Goal: Task Accomplishment & Management: Manage account settings

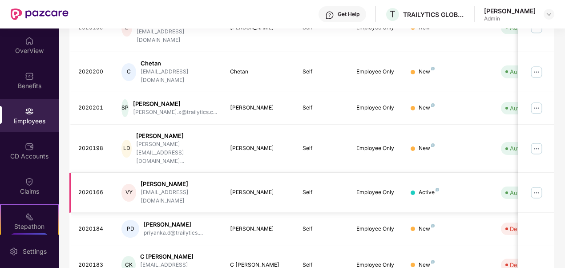
scroll to position [276, 0]
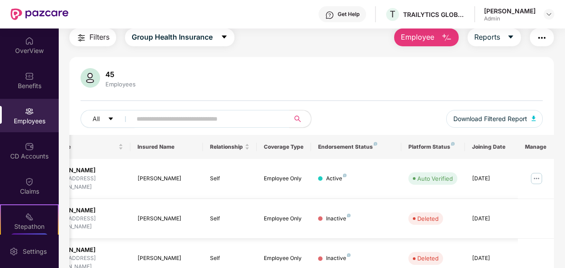
scroll to position [0, 0]
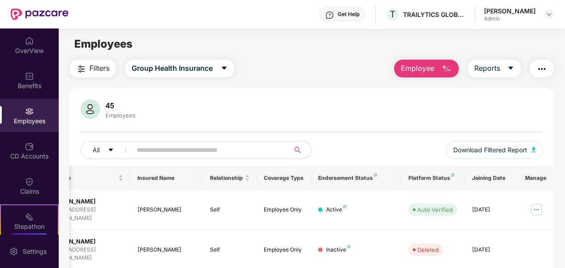
click at [446, 71] on img "button" at bounding box center [446, 69] width 11 height 11
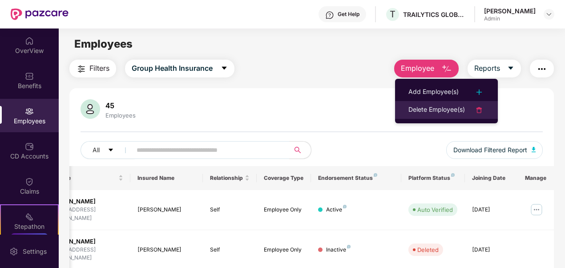
click at [424, 110] on div "Delete Employee(s)" at bounding box center [436, 109] width 56 height 11
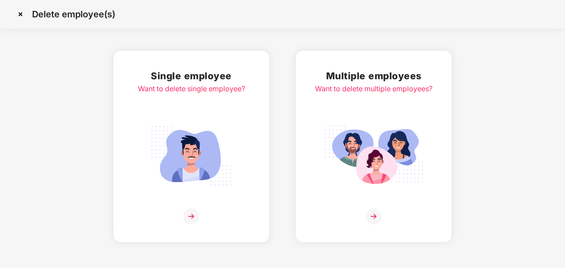
click at [336, 115] on div "Multiple employees Want to delete multiple employees?" at bounding box center [373, 146] width 117 height 156
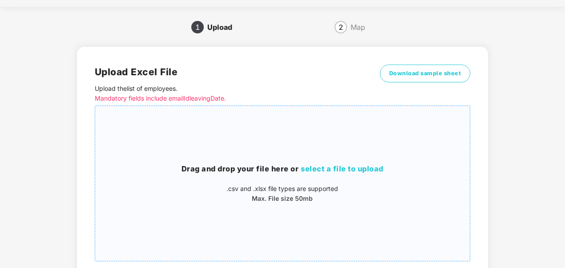
scroll to position [22, 0]
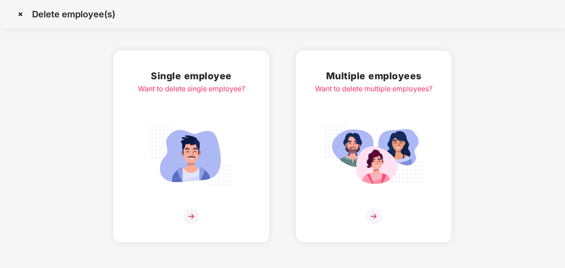
click at [178, 107] on div "Single employee Want to delete single employee?" at bounding box center [191, 146] width 107 height 156
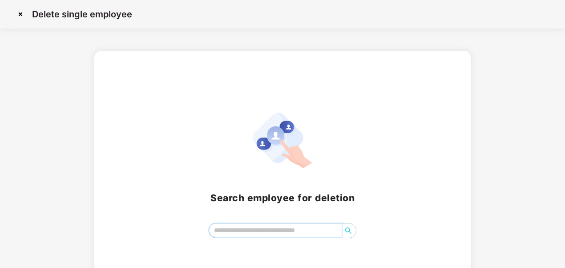
click at [280, 233] on input "search" at bounding box center [275, 229] width 133 height 13
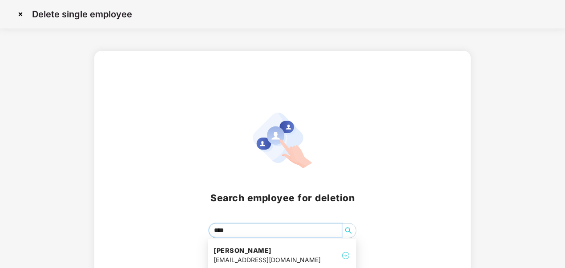
type input "****"
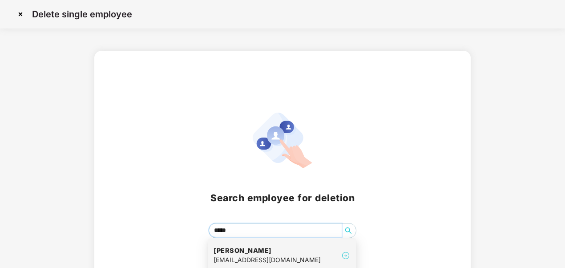
click at [247, 256] on div "[EMAIL_ADDRESS][DOMAIN_NAME]" at bounding box center [266, 260] width 107 height 10
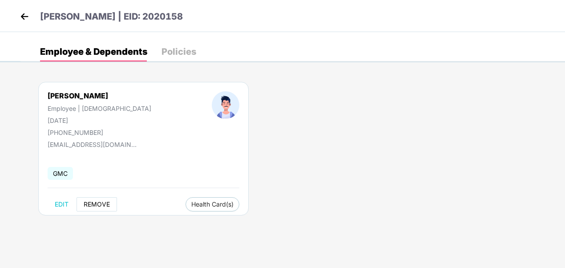
click at [105, 203] on span "REMOVE" at bounding box center [97, 203] width 26 height 7
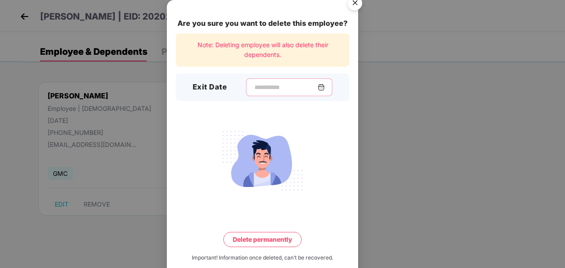
click at [266, 85] on input at bounding box center [285, 87] width 64 height 9
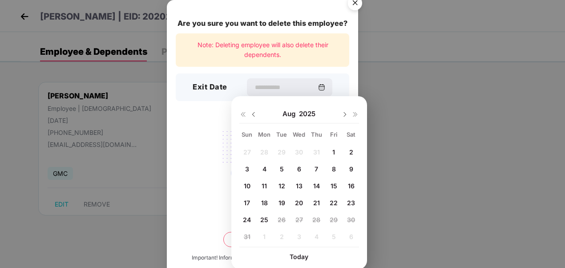
click at [335, 152] on div "1" at bounding box center [333, 151] width 13 height 13
type input "**********"
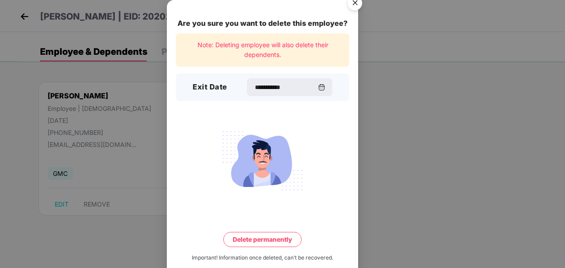
click at [264, 237] on button "Delete permanently" at bounding box center [262, 239] width 78 height 15
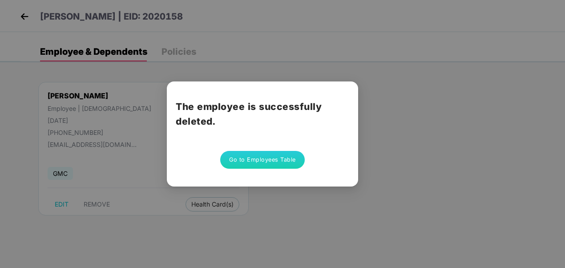
click at [248, 160] on button "Go to Employees Table" at bounding box center [262, 160] width 84 height 18
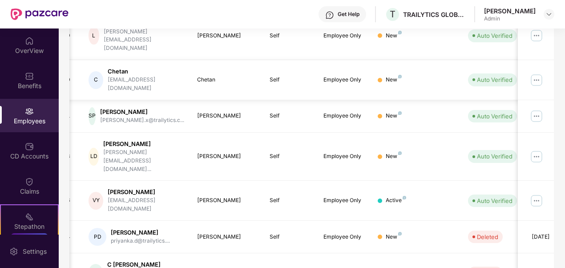
scroll to position [276, 0]
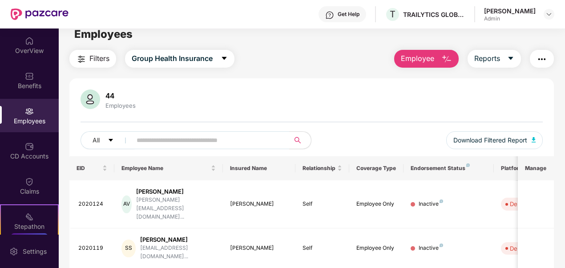
scroll to position [0, 0]
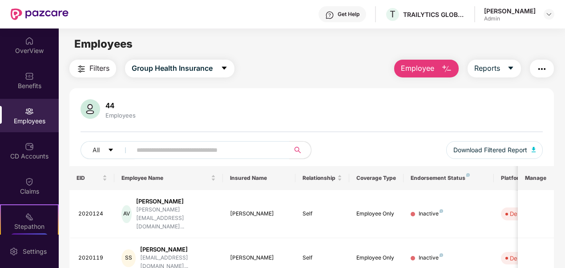
click at [435, 70] on button "Employee" at bounding box center [426, 69] width 64 height 18
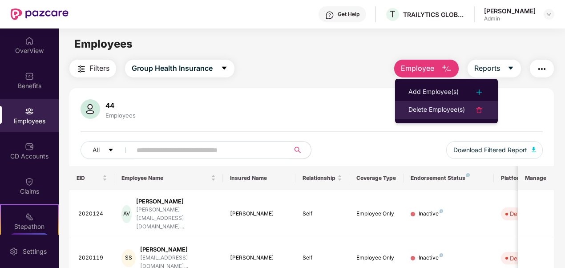
click at [412, 112] on div "Delete Employee(s)" at bounding box center [436, 109] width 56 height 11
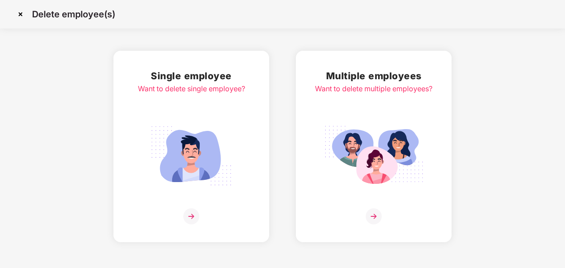
click at [200, 143] on img at bounding box center [191, 155] width 100 height 69
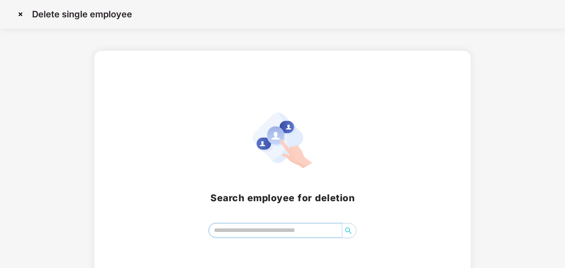
click at [259, 232] on input "search" at bounding box center [275, 229] width 133 height 13
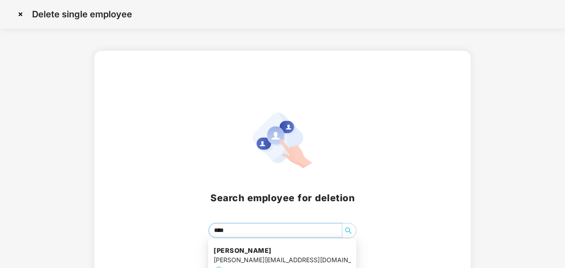
type input "*****"
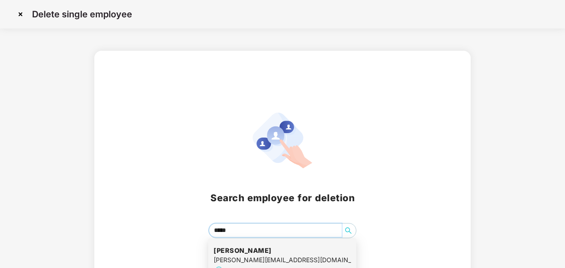
click at [241, 253] on h4 "[PERSON_NAME]" at bounding box center [281, 250] width 137 height 9
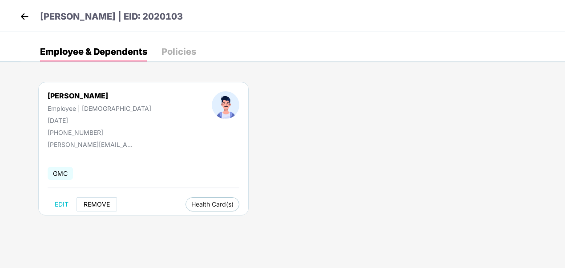
click at [95, 203] on span "REMOVE" at bounding box center [97, 203] width 26 height 7
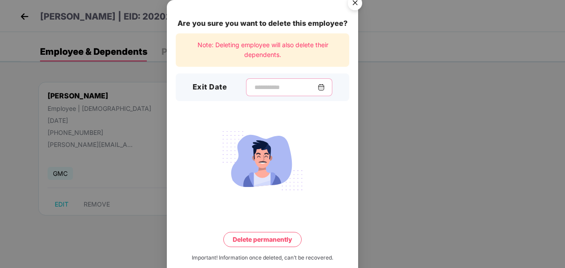
click at [261, 84] on input at bounding box center [285, 87] width 64 height 9
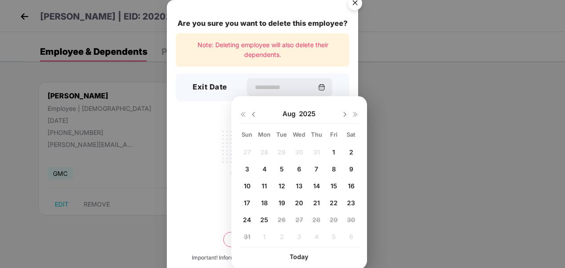
click at [330, 147] on div "1" at bounding box center [333, 151] width 13 height 13
type input "**********"
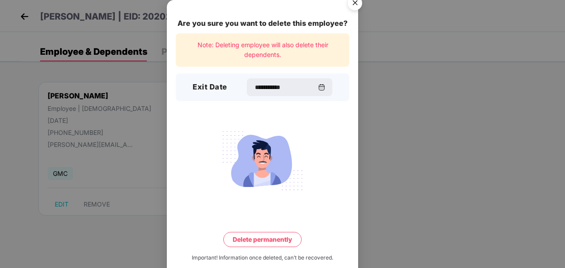
click at [243, 237] on button "Delete permanently" at bounding box center [262, 239] width 78 height 15
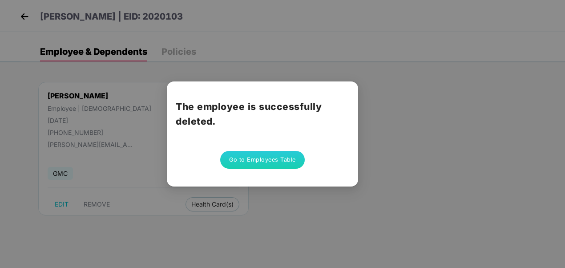
click at [244, 162] on button "Go to Employees Table" at bounding box center [262, 160] width 84 height 18
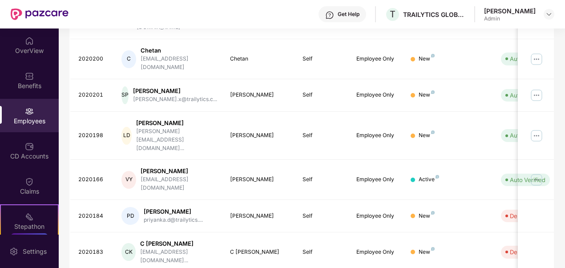
scroll to position [276, 0]
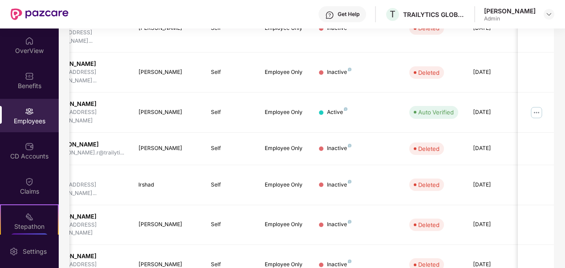
scroll to position [284, 0]
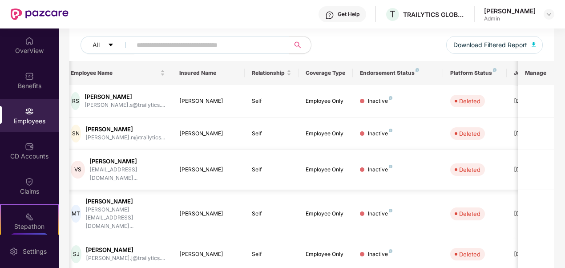
scroll to position [276, 0]
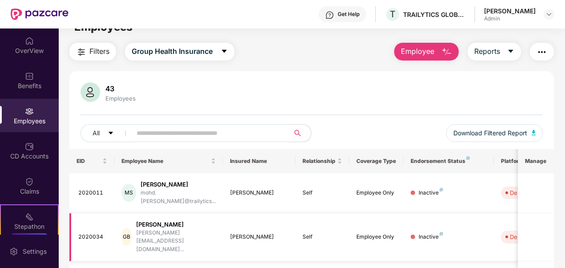
scroll to position [13, 0]
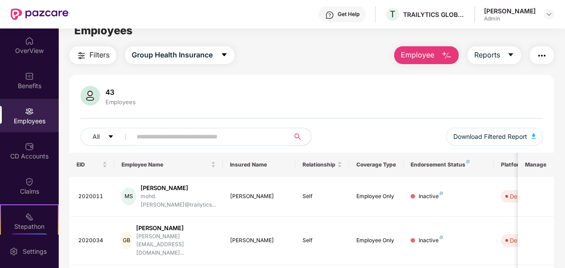
click at [425, 58] on span "Employee" at bounding box center [417, 54] width 33 height 11
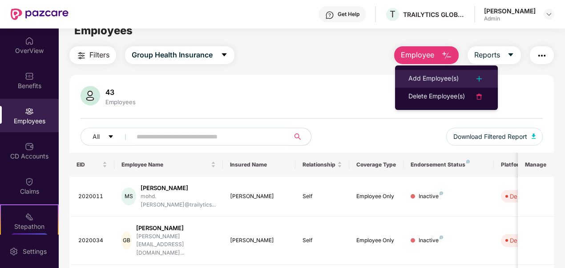
click at [419, 77] on div "Add Employee(s)" at bounding box center [433, 78] width 50 height 11
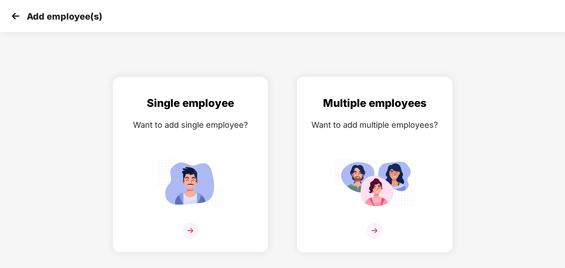
click at [358, 130] on div "Want to add multiple employees?" at bounding box center [374, 124] width 137 height 13
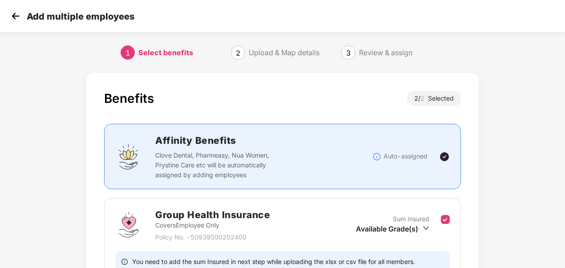
scroll to position [152, 0]
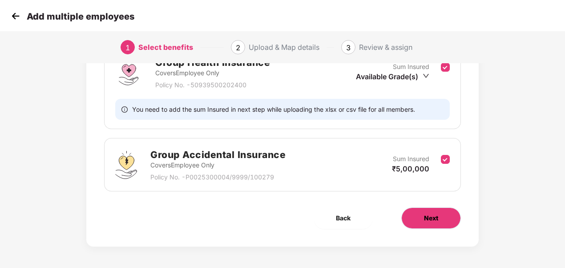
click at [414, 215] on button "Next" at bounding box center [431, 217] width 60 height 21
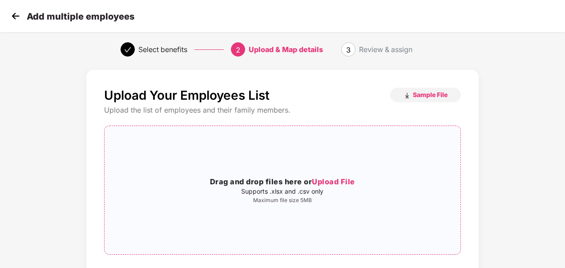
scroll to position [0, 0]
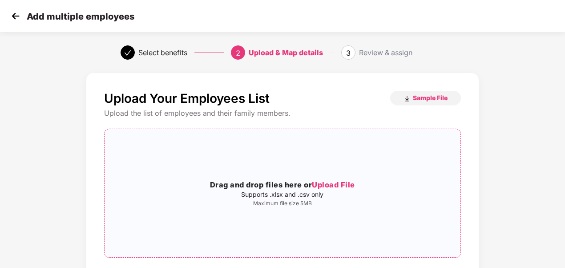
click at [340, 185] on span "Upload File" at bounding box center [333, 184] width 43 height 9
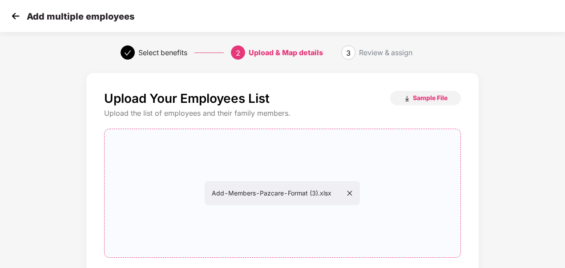
scroll to position [89, 0]
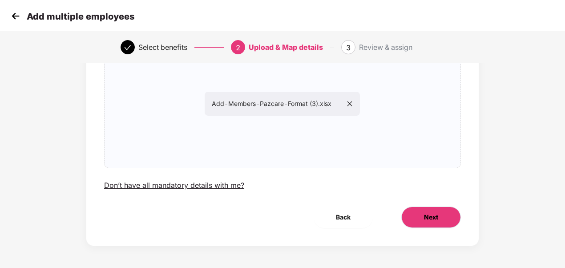
click at [416, 213] on button "Next" at bounding box center [431, 216] width 60 height 21
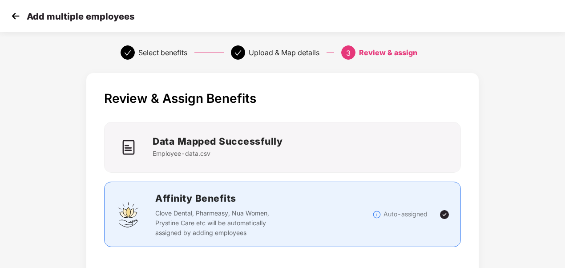
scroll to position [299, 0]
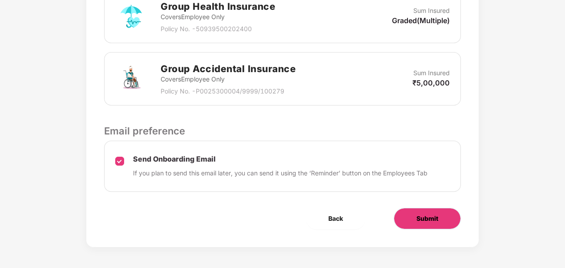
click at [426, 210] on button "Submit" at bounding box center [426, 218] width 67 height 21
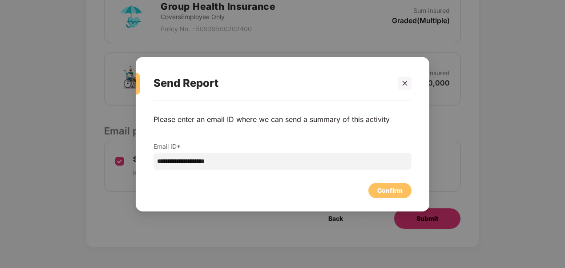
scroll to position [0, 0]
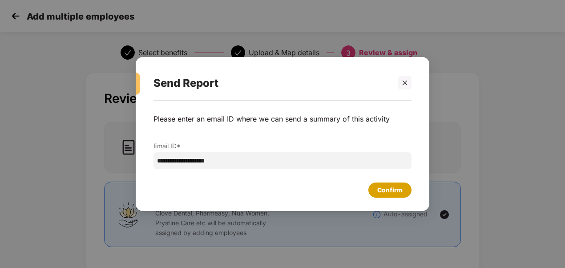
click at [392, 192] on div "Confirm" at bounding box center [389, 190] width 25 height 10
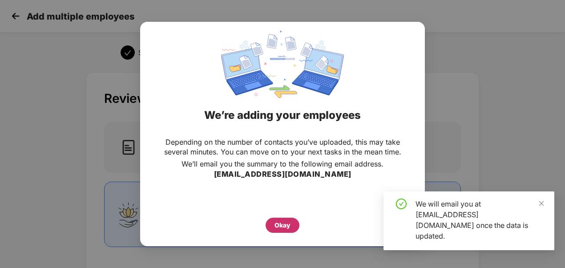
click at [273, 227] on div "Okay" at bounding box center [282, 224] width 34 height 15
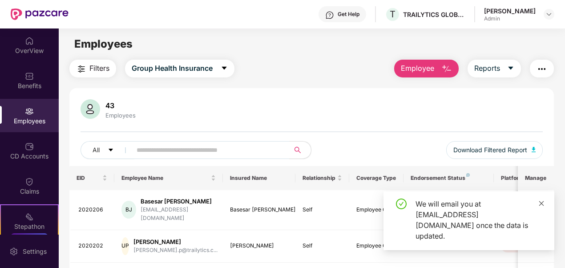
click at [543, 206] on icon "close" at bounding box center [541, 203] width 6 height 6
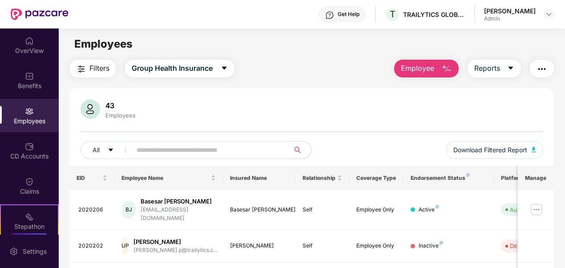
click at [442, 62] on button "Employee" at bounding box center [426, 69] width 64 height 18
click at [537, 69] on button "button" at bounding box center [541, 69] width 24 height 18
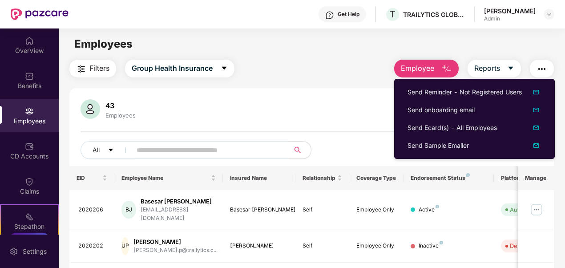
click at [447, 70] on img "button" at bounding box center [446, 69] width 11 height 11
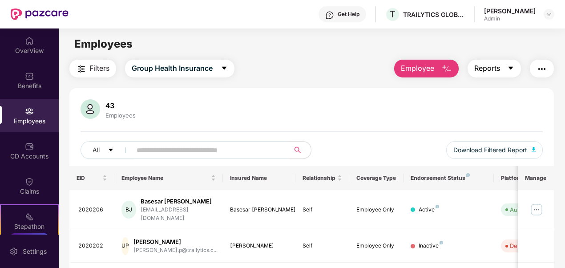
click at [514, 68] on icon "caret-down" at bounding box center [510, 67] width 7 height 7
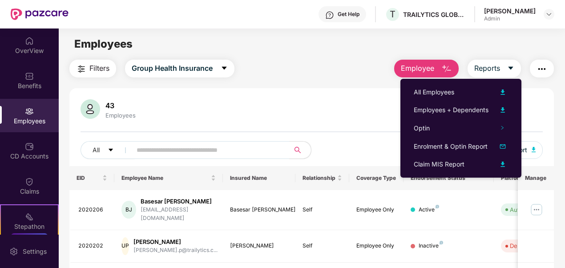
click at [449, 68] on img "button" at bounding box center [446, 69] width 11 height 11
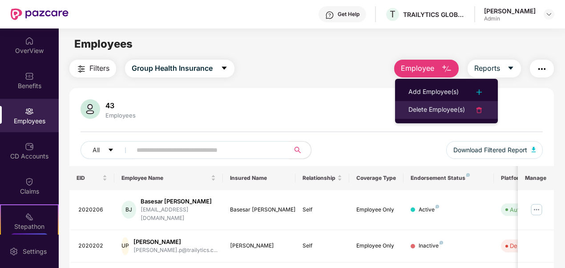
click at [431, 104] on li "Delete Employee(s)" at bounding box center [446, 110] width 103 height 18
